Goal: Information Seeking & Learning: Learn about a topic

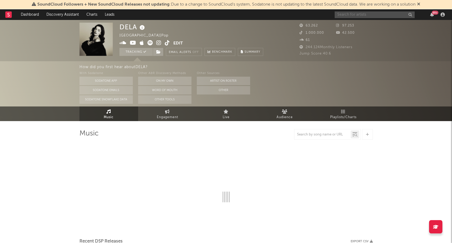
click at [347, 15] on input "text" at bounding box center [374, 14] width 80 height 7
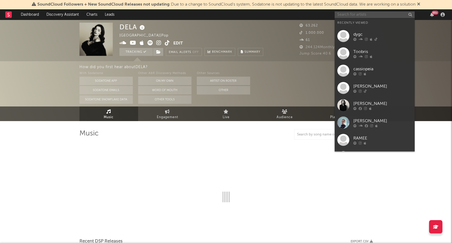
type input "l"
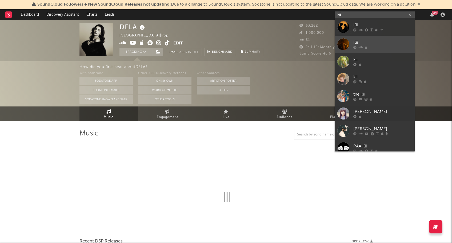
type input "kii"
click at [344, 46] on div at bounding box center [343, 44] width 12 height 12
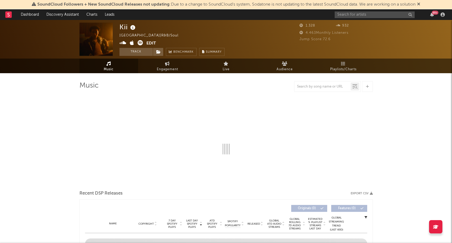
select select "1w"
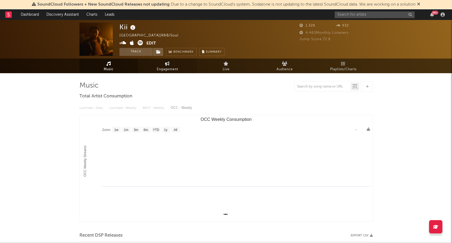
click at [164, 68] on span "Engagement" at bounding box center [167, 69] width 21 height 6
select select "1w"
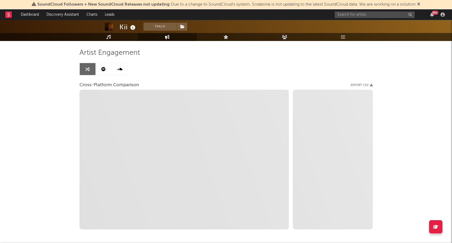
scroll to position [33, 0]
select select "1m"
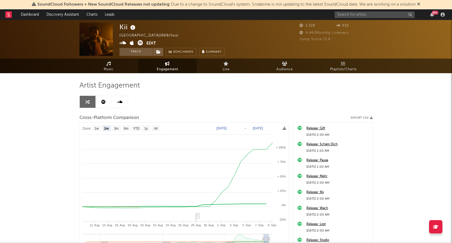
scroll to position [0, 0]
click at [284, 61] on link "Audience" at bounding box center [284, 66] width 59 height 15
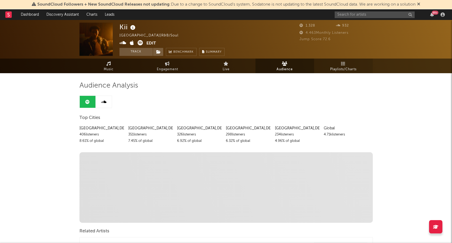
click at [339, 64] on link "Playlists/Charts" at bounding box center [343, 66] width 59 height 15
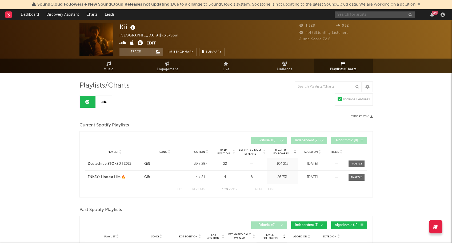
click at [378, 16] on input "text" at bounding box center [374, 14] width 80 height 7
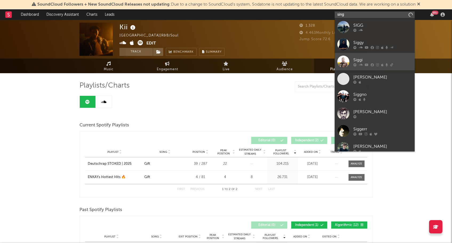
type input "sing"
click at [346, 63] on div at bounding box center [343, 62] width 12 height 12
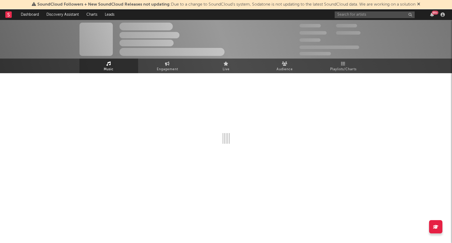
select select "6m"
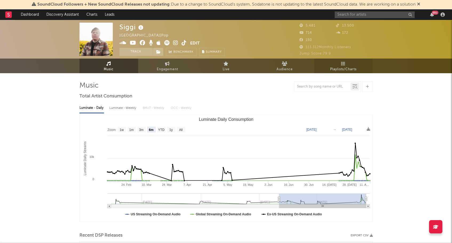
click at [353, 63] on link "Playlists/Charts" at bounding box center [343, 66] width 59 height 15
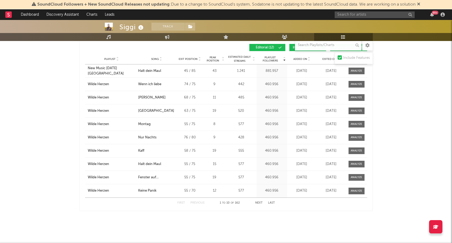
scroll to position [258, 0]
click at [260, 203] on button "Next" at bounding box center [258, 203] width 7 height 3
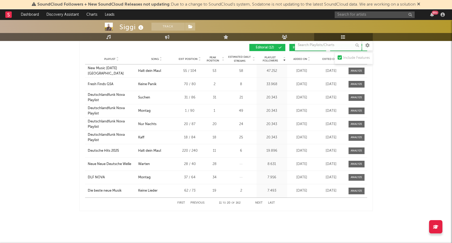
click at [260, 203] on button "Next" at bounding box center [258, 203] width 7 height 3
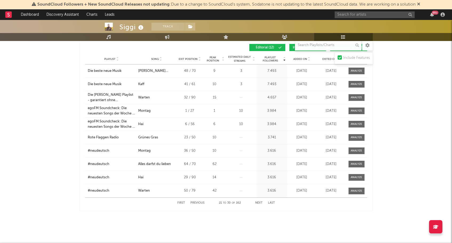
click at [260, 203] on button "Next" at bounding box center [258, 203] width 7 height 3
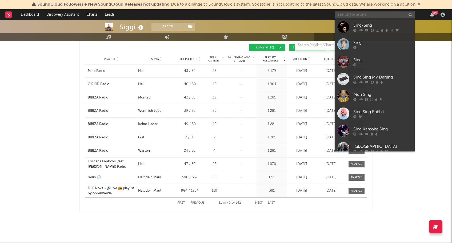
click at [359, 14] on input "text" at bounding box center [374, 14] width 80 height 7
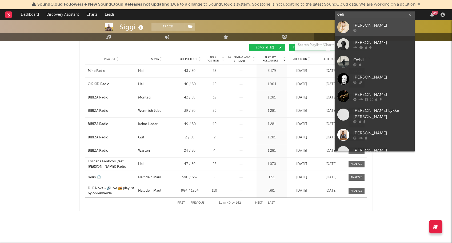
type input "oeh"
click at [363, 29] on div at bounding box center [382, 30] width 59 height 3
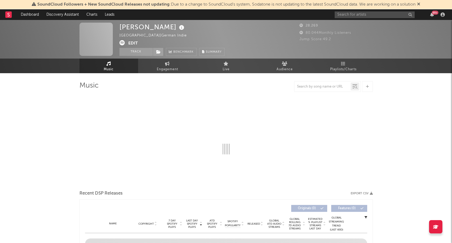
select select "6m"
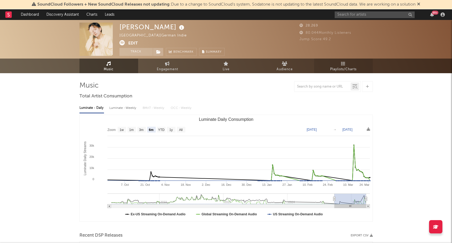
click at [345, 69] on span "Playlists/Charts" at bounding box center [343, 69] width 26 height 6
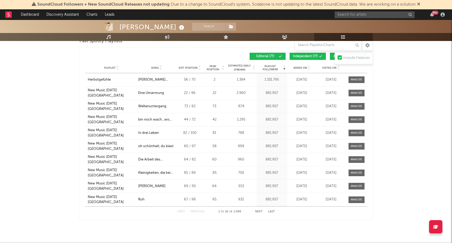
scroll to position [598, 0]
click at [259, 211] on button "Next" at bounding box center [258, 211] width 7 height 3
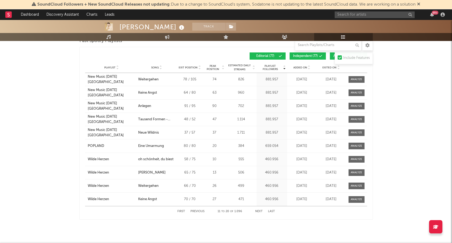
click at [259, 211] on button "Next" at bounding box center [258, 211] width 7 height 3
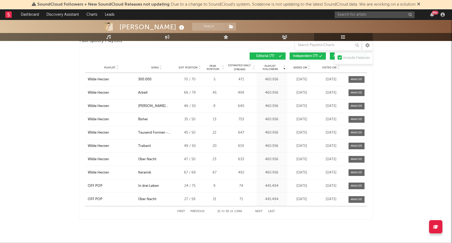
click at [259, 211] on button "Next" at bounding box center [258, 211] width 7 height 3
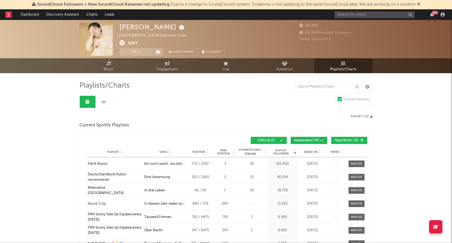
scroll to position [0, 0]
click at [349, 14] on input "text" at bounding box center [374, 14] width 80 height 7
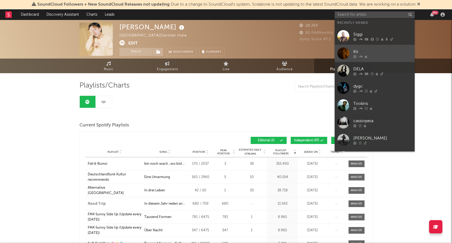
click at [359, 47] on link "Kii" at bounding box center [374, 53] width 80 height 17
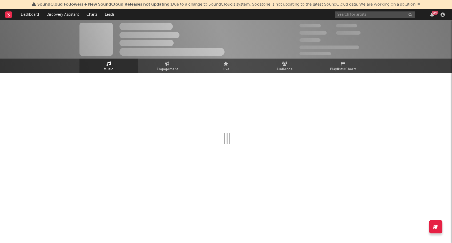
select select "1w"
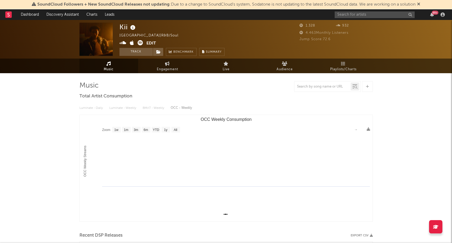
select select "1w"
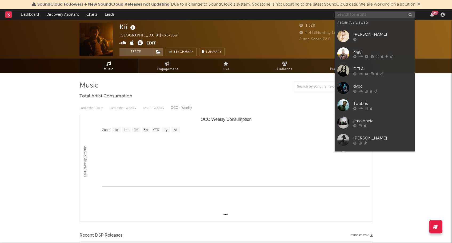
click at [353, 15] on input "text" at bounding box center [374, 14] width 80 height 7
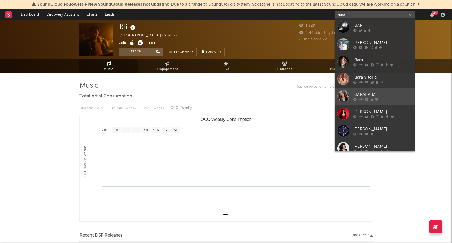
type input "kiara"
click at [358, 97] on div "KIARABABA" at bounding box center [382, 94] width 59 height 6
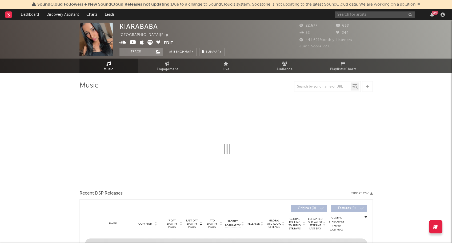
select select "1w"
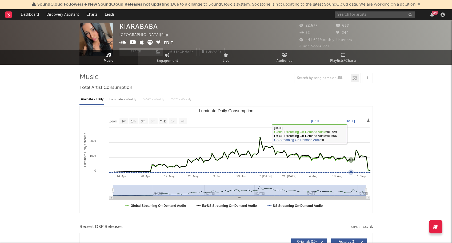
scroll to position [12, 0]
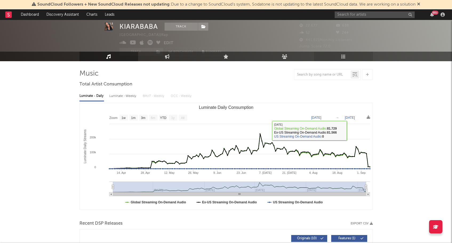
click at [344, 56] on icon at bounding box center [343, 56] width 5 height 5
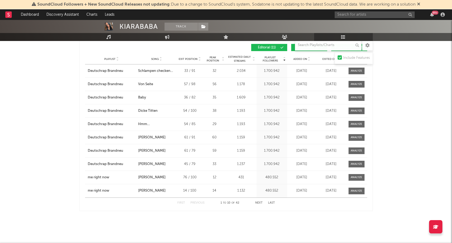
scroll to position [731, 0]
click at [272, 203] on button "Last" at bounding box center [271, 203] width 7 height 3
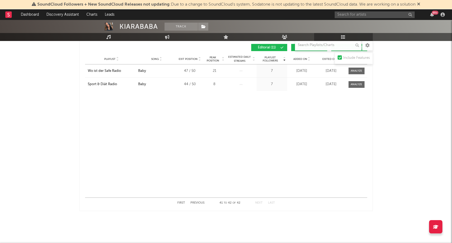
click at [259, 204] on button "Next" at bounding box center [258, 203] width 7 height 3
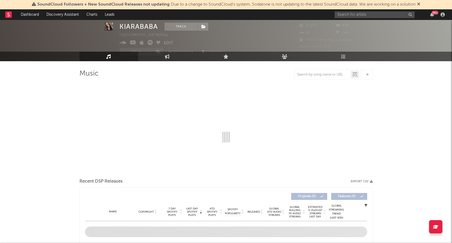
select select "1w"
